Goal: Task Accomplishment & Management: Complete application form

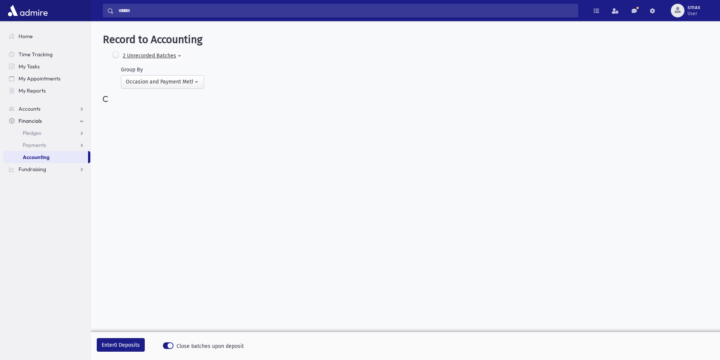
select select
select select "*"
select select
select select "*"
select select
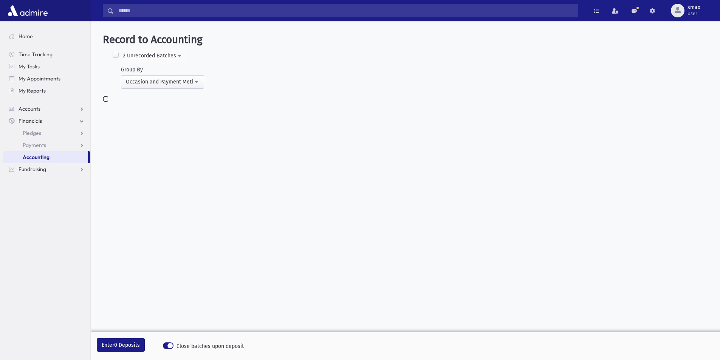
select select "*"
select select
select select "*"
select select
select select "*"
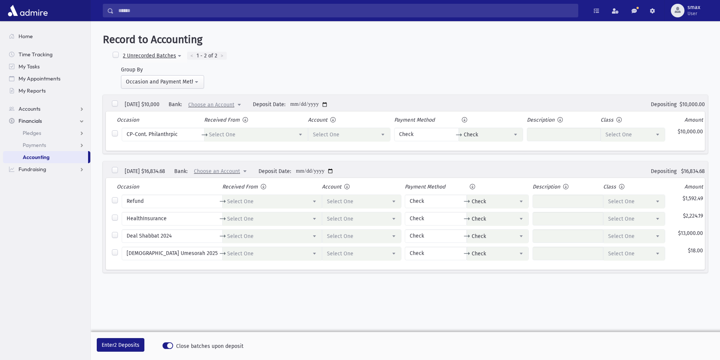
click at [234, 106] on span "Choose an Account" at bounding box center [211, 105] width 46 height 6
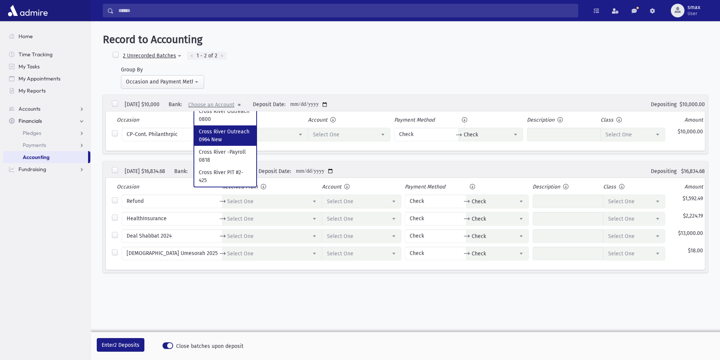
select \$10\,000 "***"
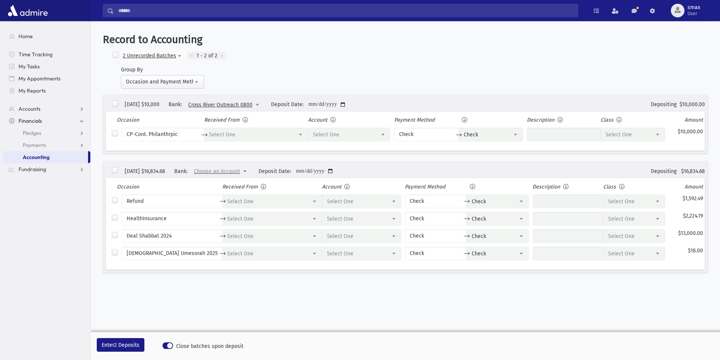
click at [240, 172] on span "Choose an Account" at bounding box center [217, 171] width 46 height 6
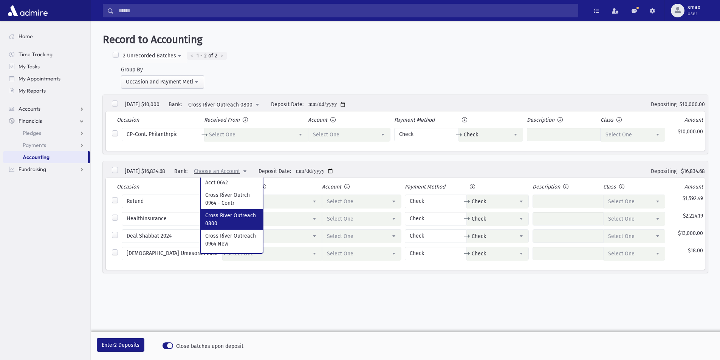
select \$16\,834\ "***"
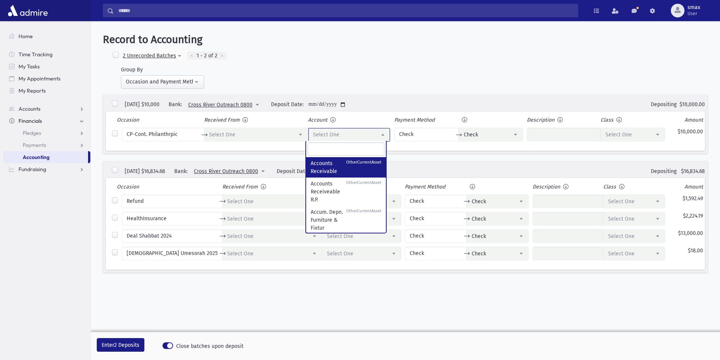
click at [350, 138] on span "Select One" at bounding box center [349, 135] width 82 height 14
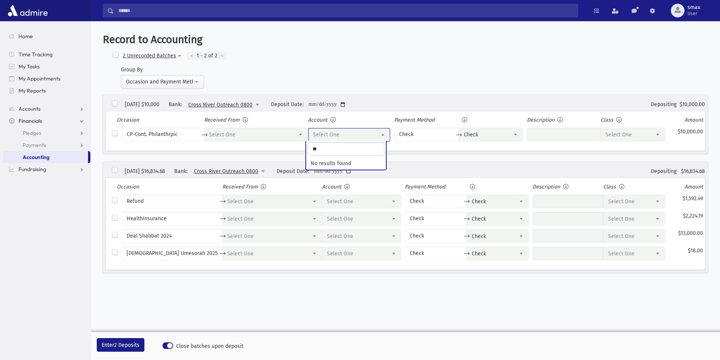
type input "*"
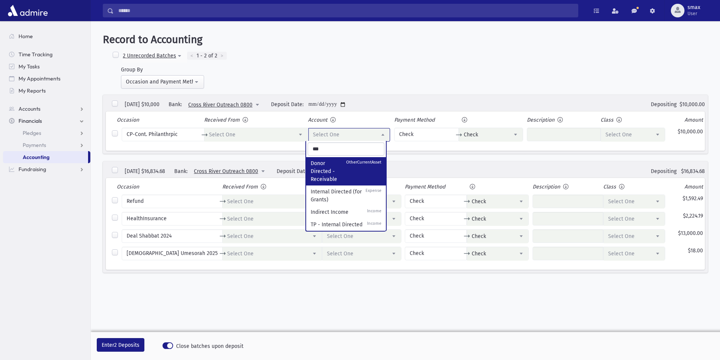
type input "****"
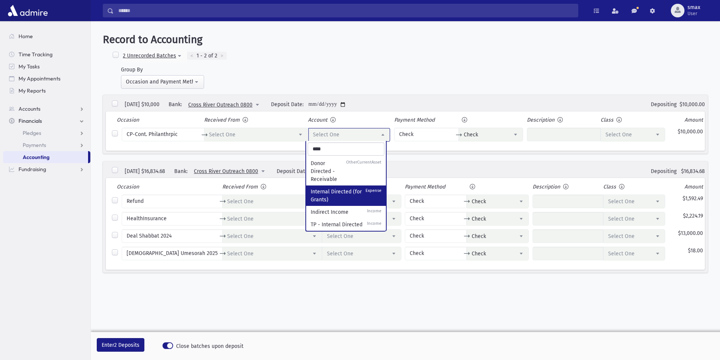
scroll to position [0, 0]
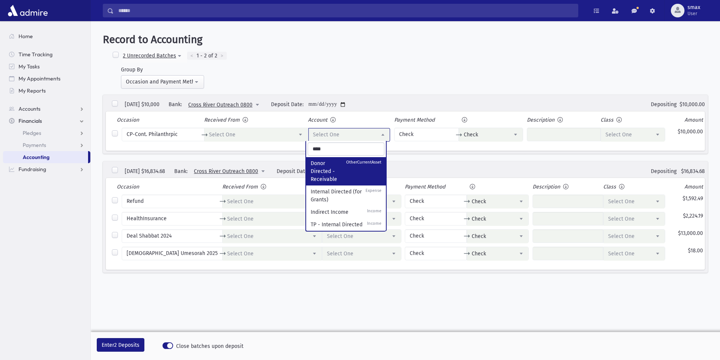
drag, startPoint x: 340, startPoint y: 143, endPoint x: 309, endPoint y: 145, distance: 31.4
click at [309, 145] on input "****" at bounding box center [345, 148] width 77 height 13
click at [326, 76] on div "**********" at bounding box center [414, 80] width 587 height 29
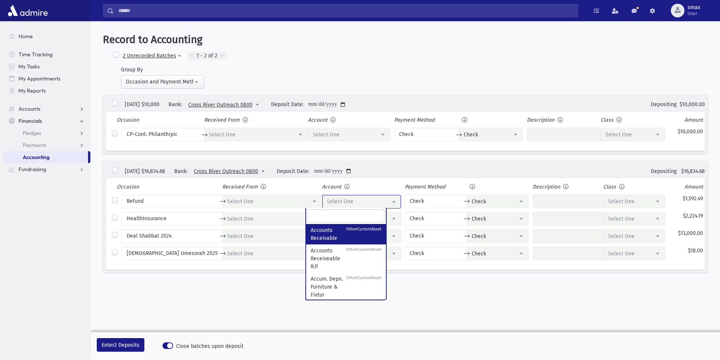
click at [337, 201] on span "Select One" at bounding box center [361, 202] width 78 height 14
click at [116, 105] on label at bounding box center [115, 104] width 8 height 8
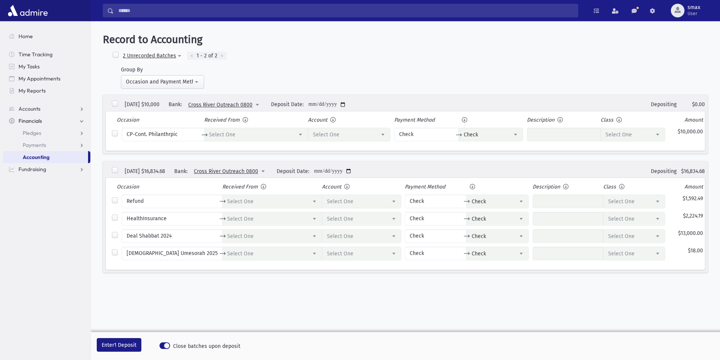
click at [327, 199] on span "Select One" at bounding box center [340, 201] width 26 height 6
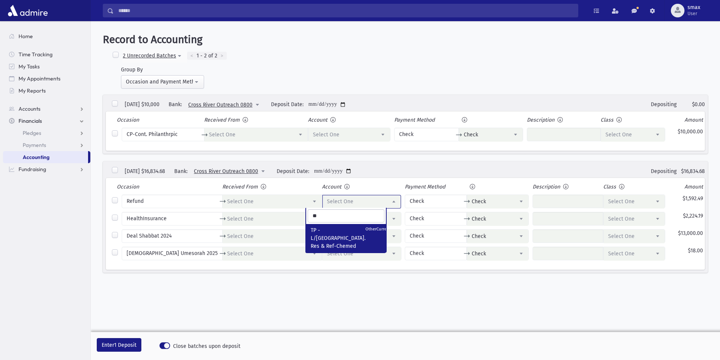
type input "*"
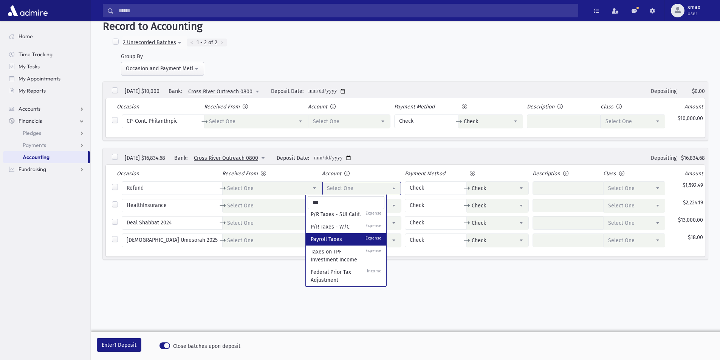
scroll to position [17, 0]
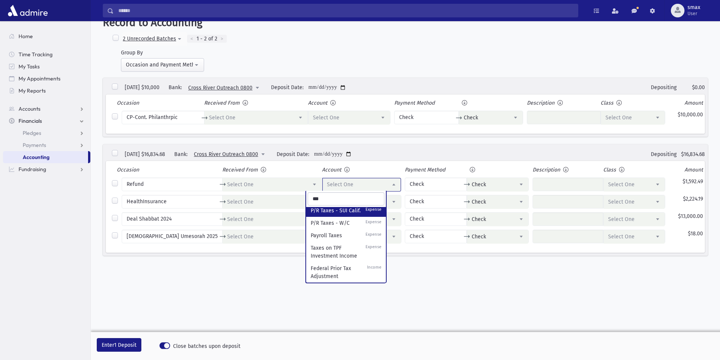
drag, startPoint x: 337, startPoint y: 199, endPoint x: 298, endPoint y: 187, distance: 40.3
click at [298, 187] on body "Search Results All Accounts My Accounts Opportunities" at bounding box center [360, 163] width 720 height 360
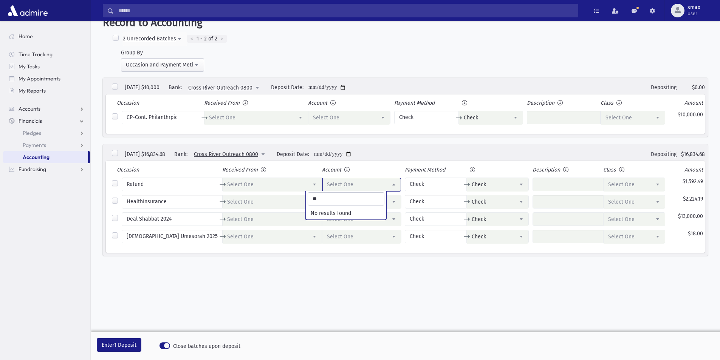
type input "*"
